Goal: Navigation & Orientation: Find specific page/section

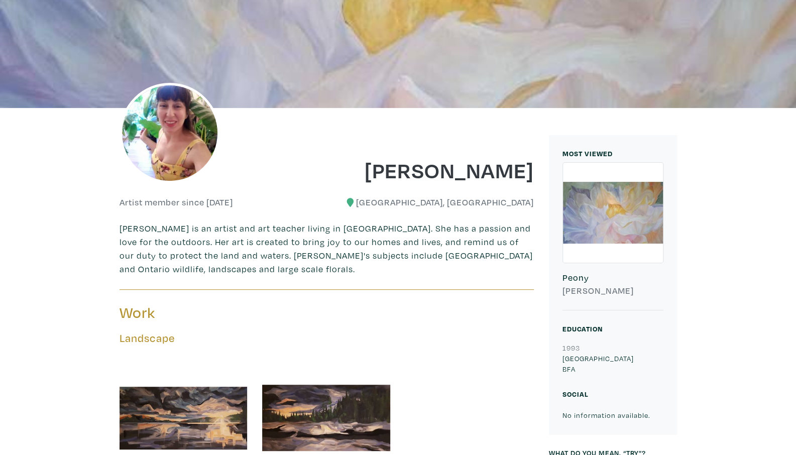
scroll to position [125, 0]
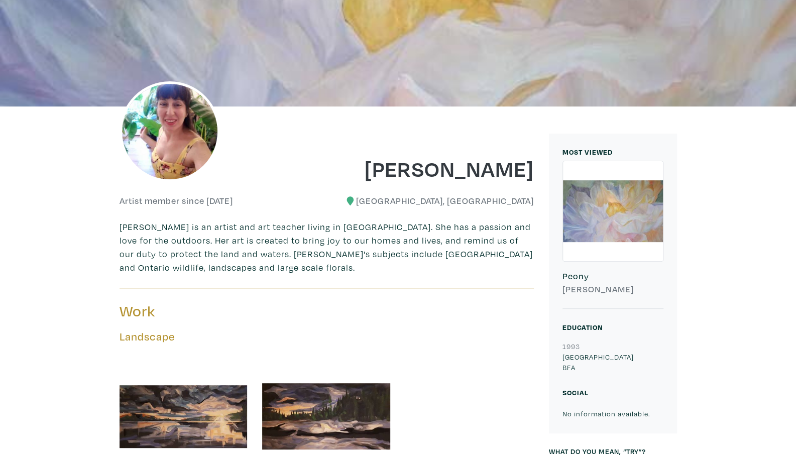
click at [598, 210] on div at bounding box center [613, 211] width 100 height 100
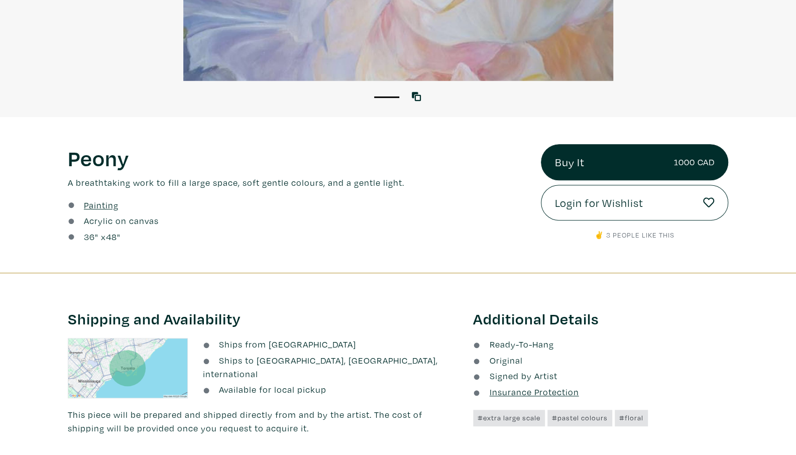
scroll to position [36, 0]
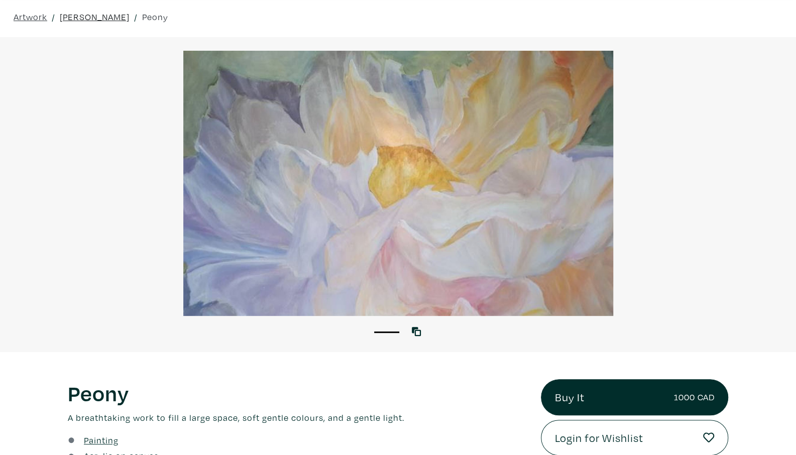
click at [90, 16] on link "[PERSON_NAME]" at bounding box center [95, 17] width 70 height 14
